Goal: Task Accomplishment & Management: Manage account settings

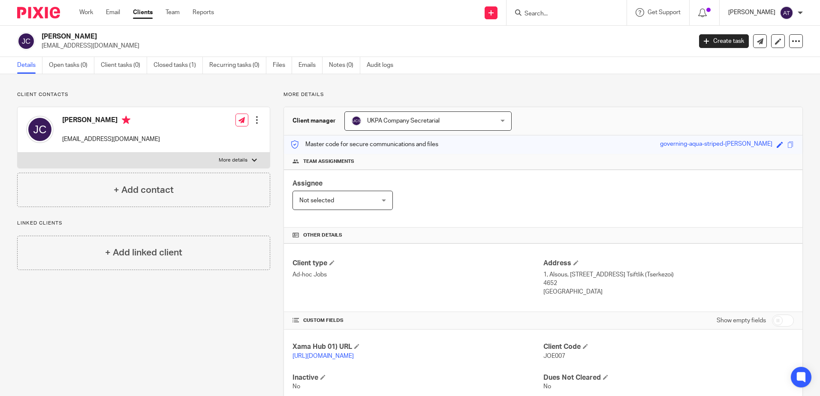
click at [750, 13] on p "[PERSON_NAME]" at bounding box center [751, 12] width 47 height 9
click at [763, 61] on span "Logout" at bounding box center [763, 60] width 19 height 6
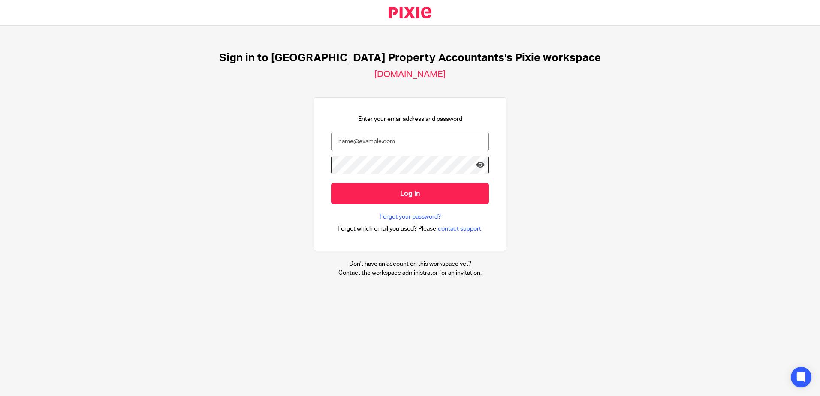
click at [0, 396] on div at bounding box center [0, 396] width 0 height 0
type input "cosec@ukpa.co.uk"
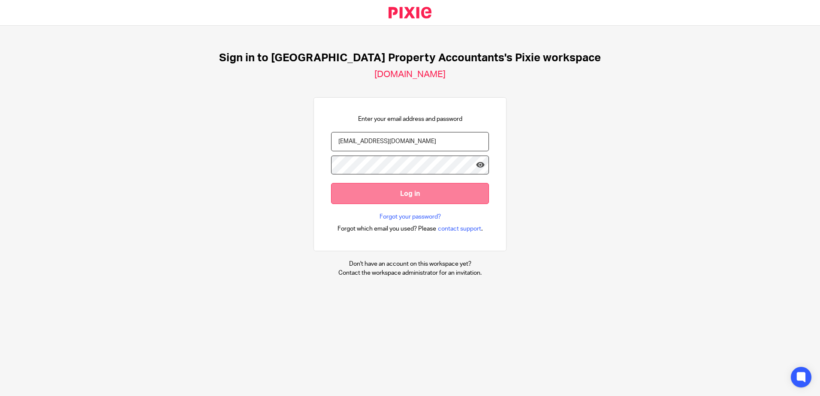
click at [419, 194] on input "Log in" at bounding box center [410, 193] width 158 height 21
